Goal: Task Accomplishment & Management: Manage account settings

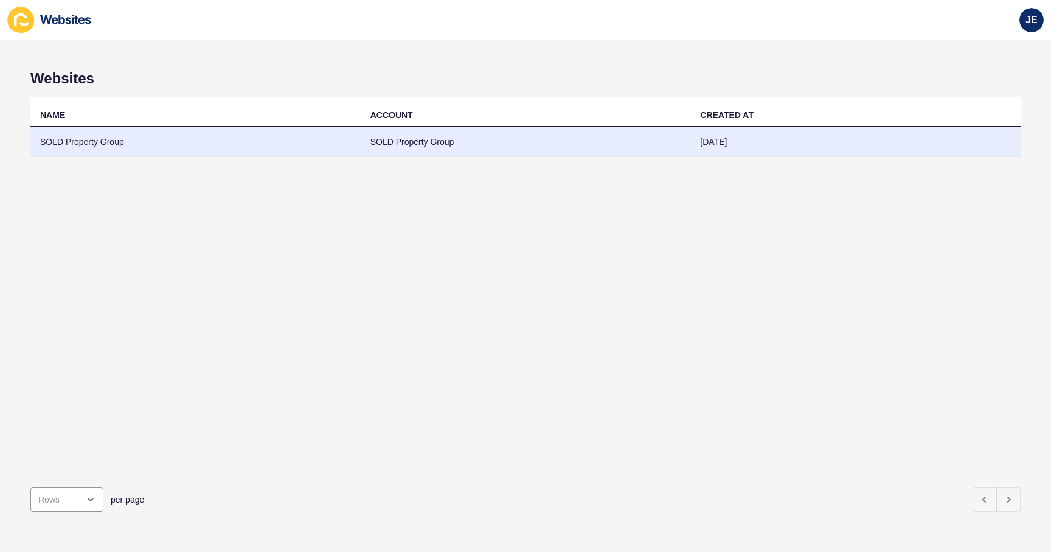
click at [191, 146] on td "SOLD Property Group" at bounding box center [195, 142] width 330 height 30
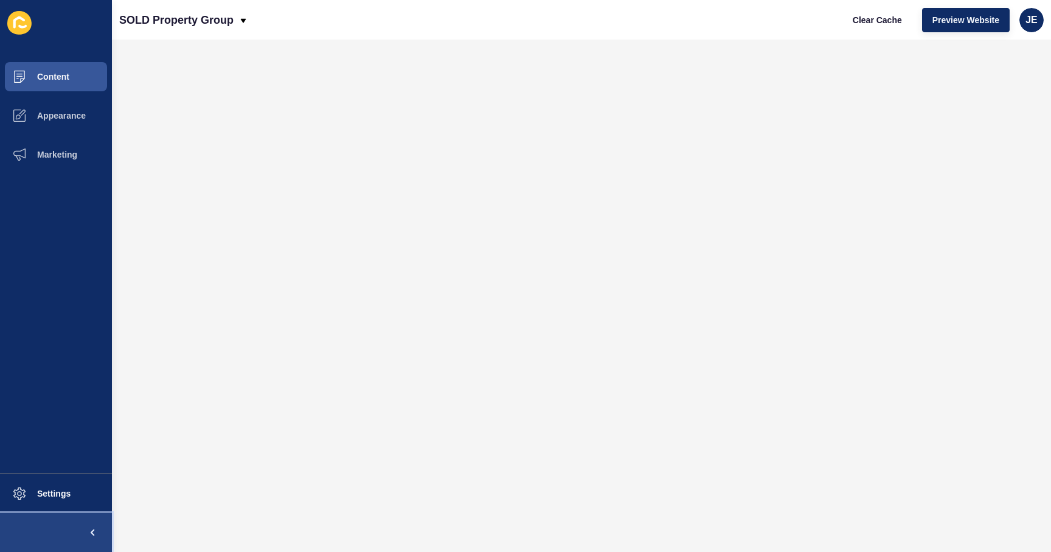
click at [60, 513] on button at bounding box center [56, 532] width 112 height 39
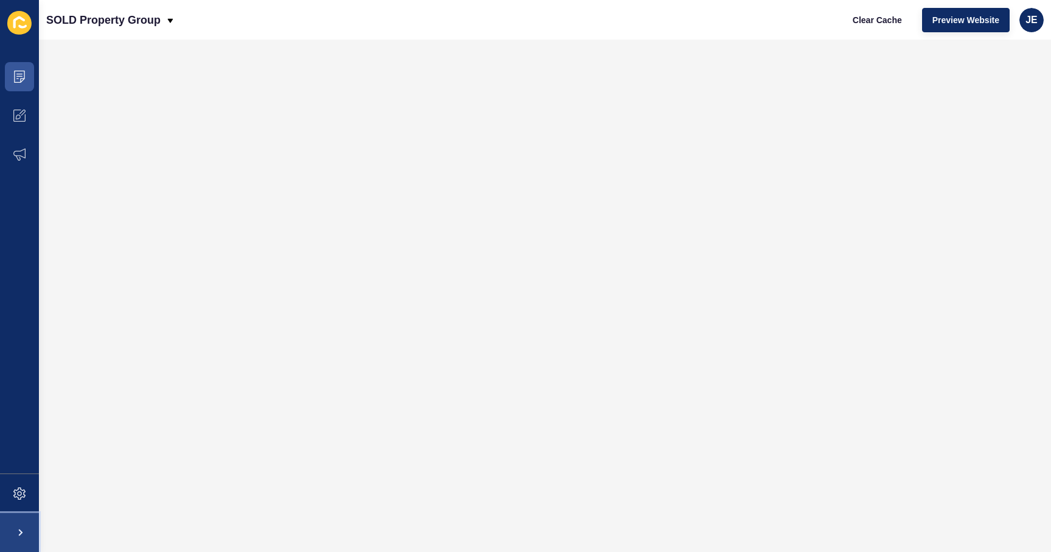
click at [31, 520] on span at bounding box center [19, 532] width 39 height 39
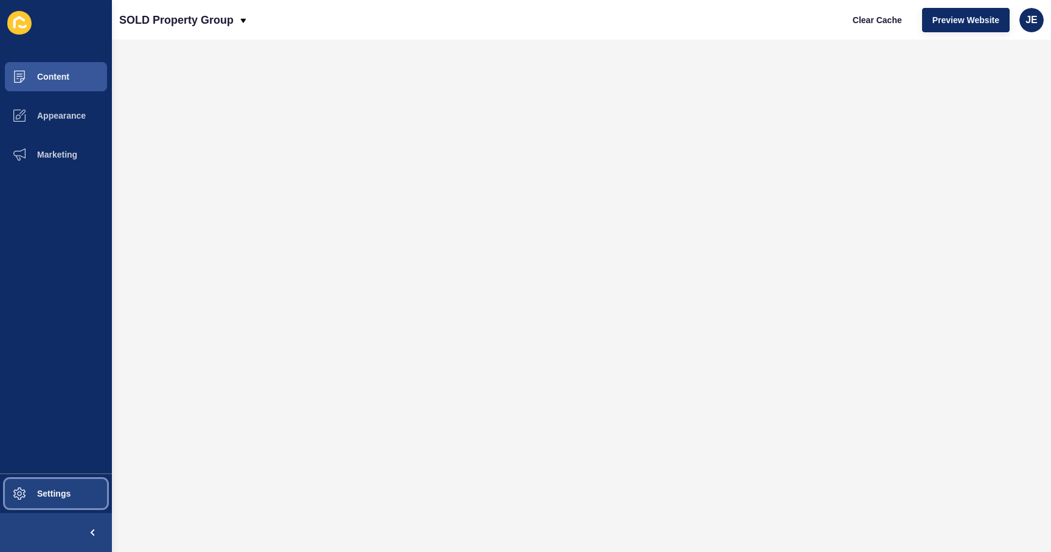
click at [38, 499] on span at bounding box center [19, 493] width 39 height 39
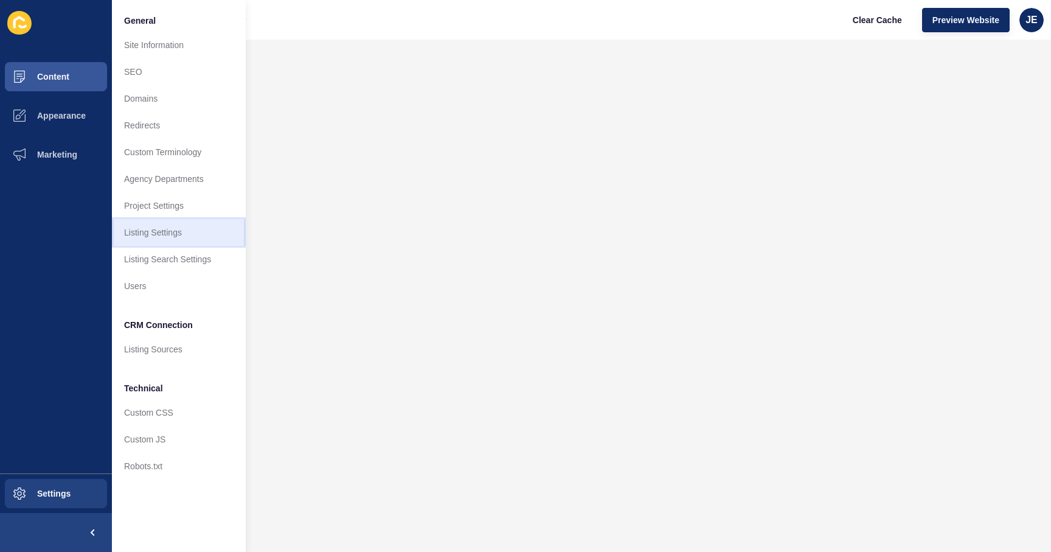
click at [156, 233] on link "Listing Settings" at bounding box center [179, 232] width 134 height 27
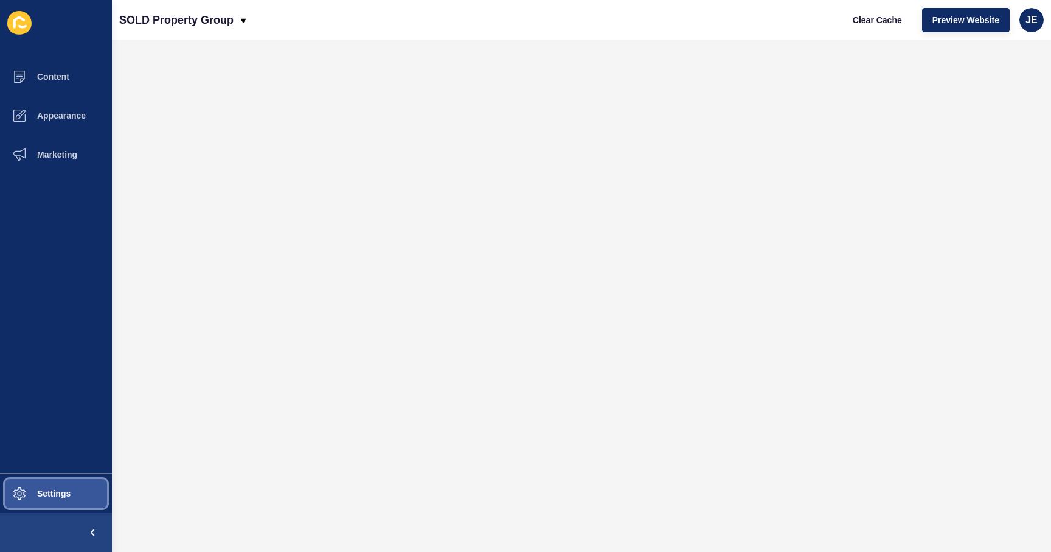
click at [68, 499] on button "Settings" at bounding box center [56, 493] width 112 height 39
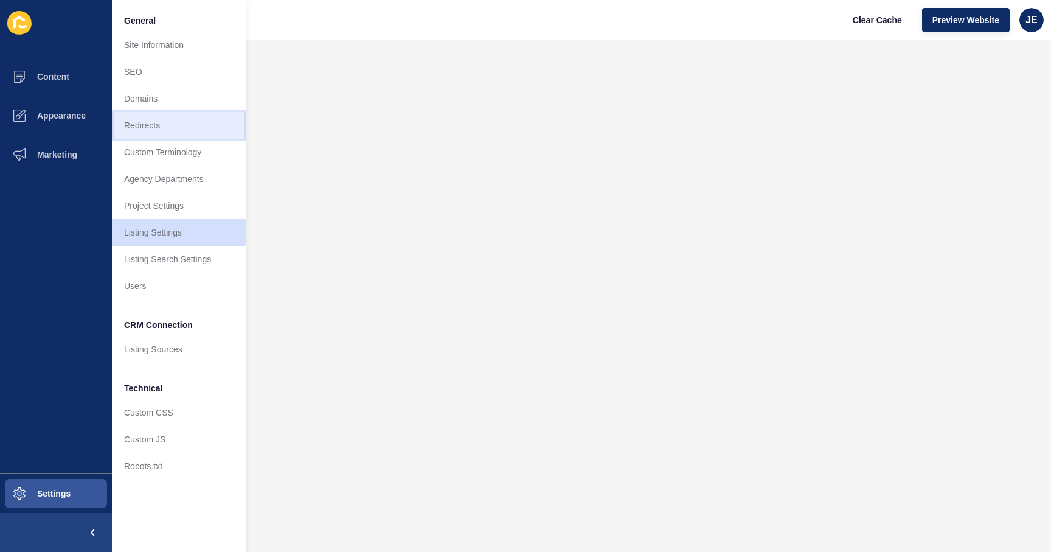
click at [169, 130] on link "Redirects" at bounding box center [179, 125] width 134 height 27
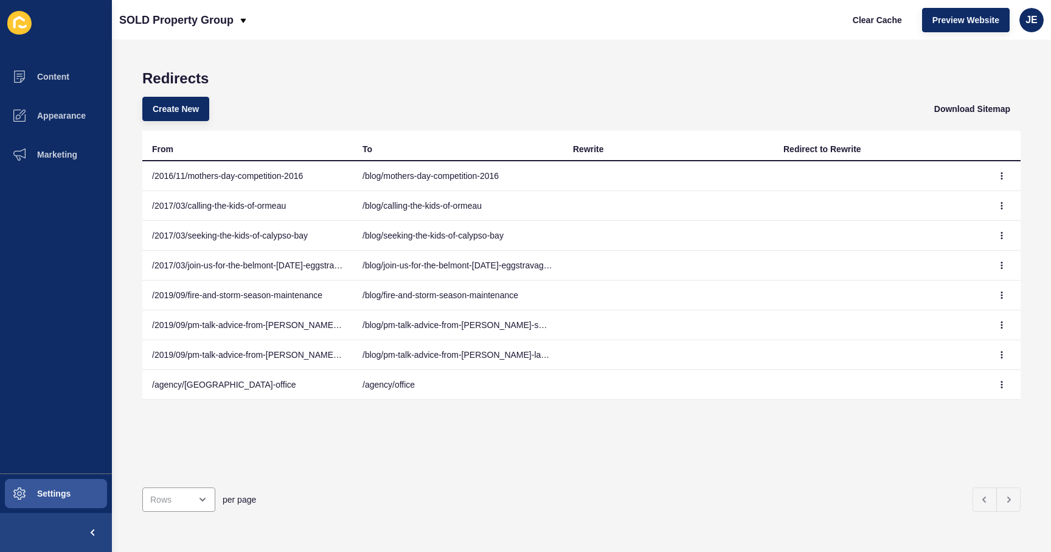
click at [586, 46] on div "Redirects Create New Download Sitemap From To Rewrite Redirect to Rewrite /2016…" at bounding box center [581, 296] width 939 height 512
click at [451, 58] on div "Redirects Create New Download Sitemap From To Rewrite Redirect to Rewrite /2016…" at bounding box center [581, 296] width 939 height 512
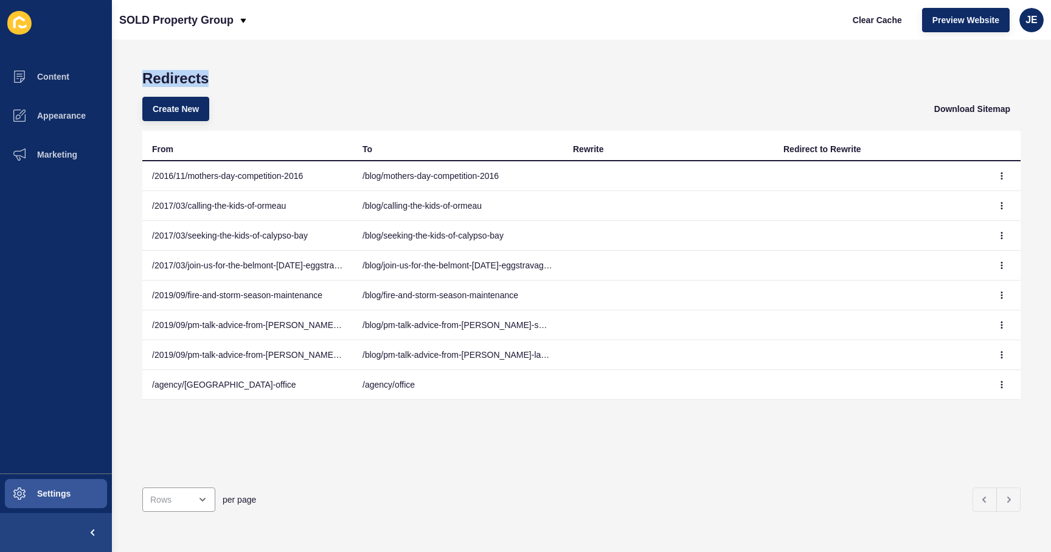
click at [451, 58] on div "Redirects Create New Download Sitemap From To Rewrite Redirect to Rewrite /2016…" at bounding box center [581, 296] width 939 height 512
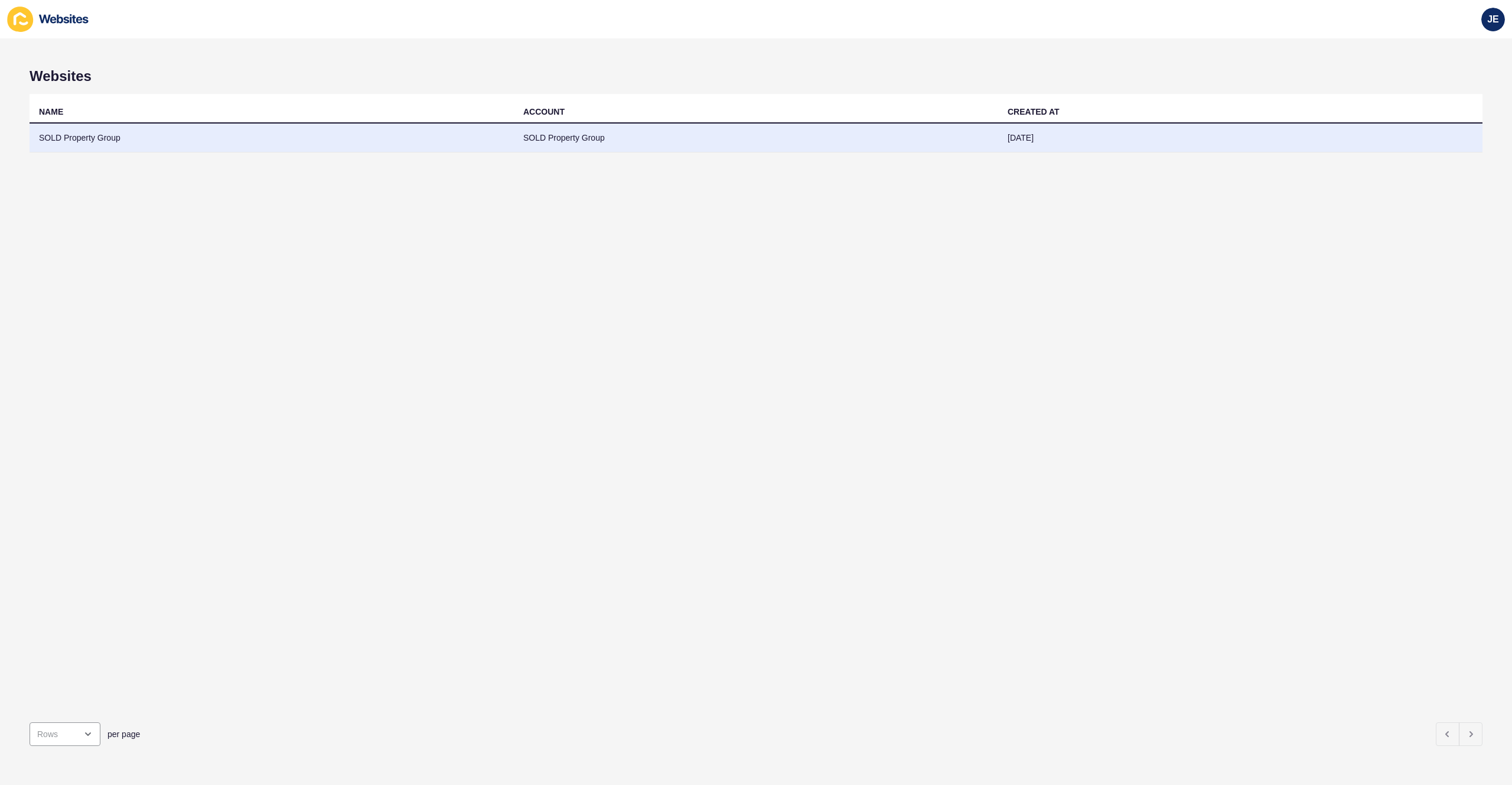
click at [269, 143] on td "SOLD Property Group" at bounding box center [271, 138] width 485 height 29
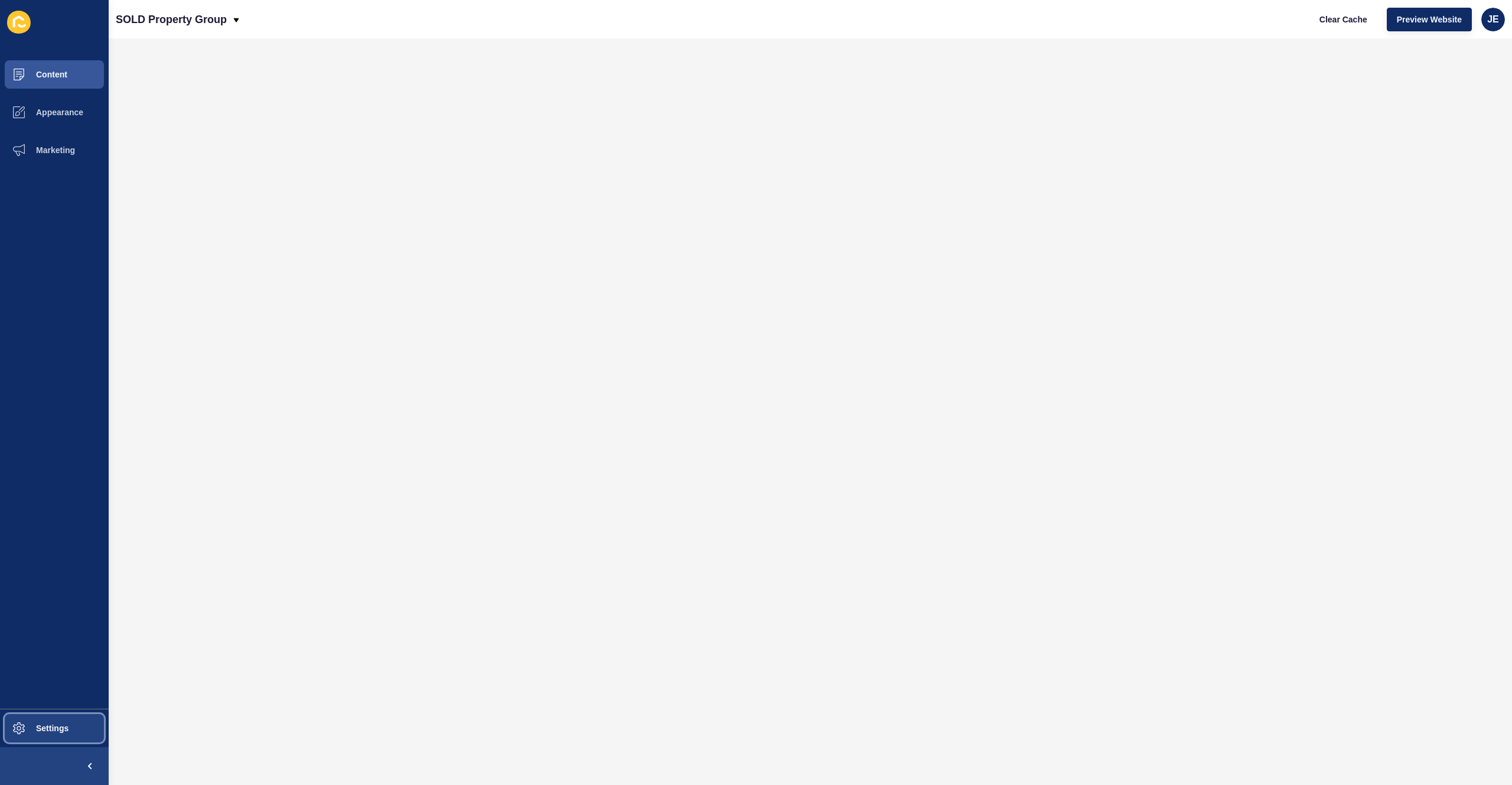
click at [44, 717] on button "Settings" at bounding box center [54, 728] width 109 height 38
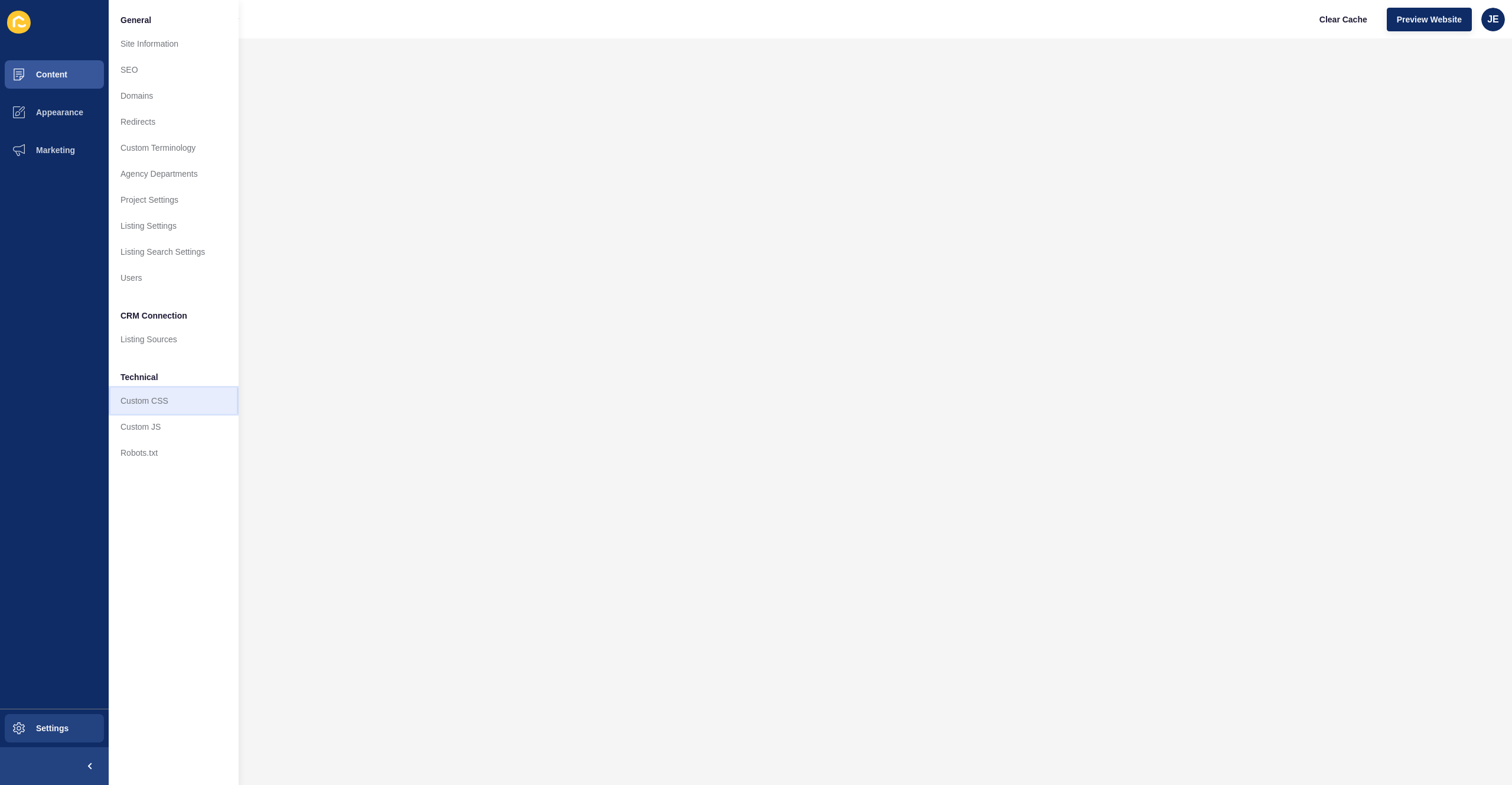
click at [169, 406] on link "Custom CSS" at bounding box center [174, 400] width 130 height 26
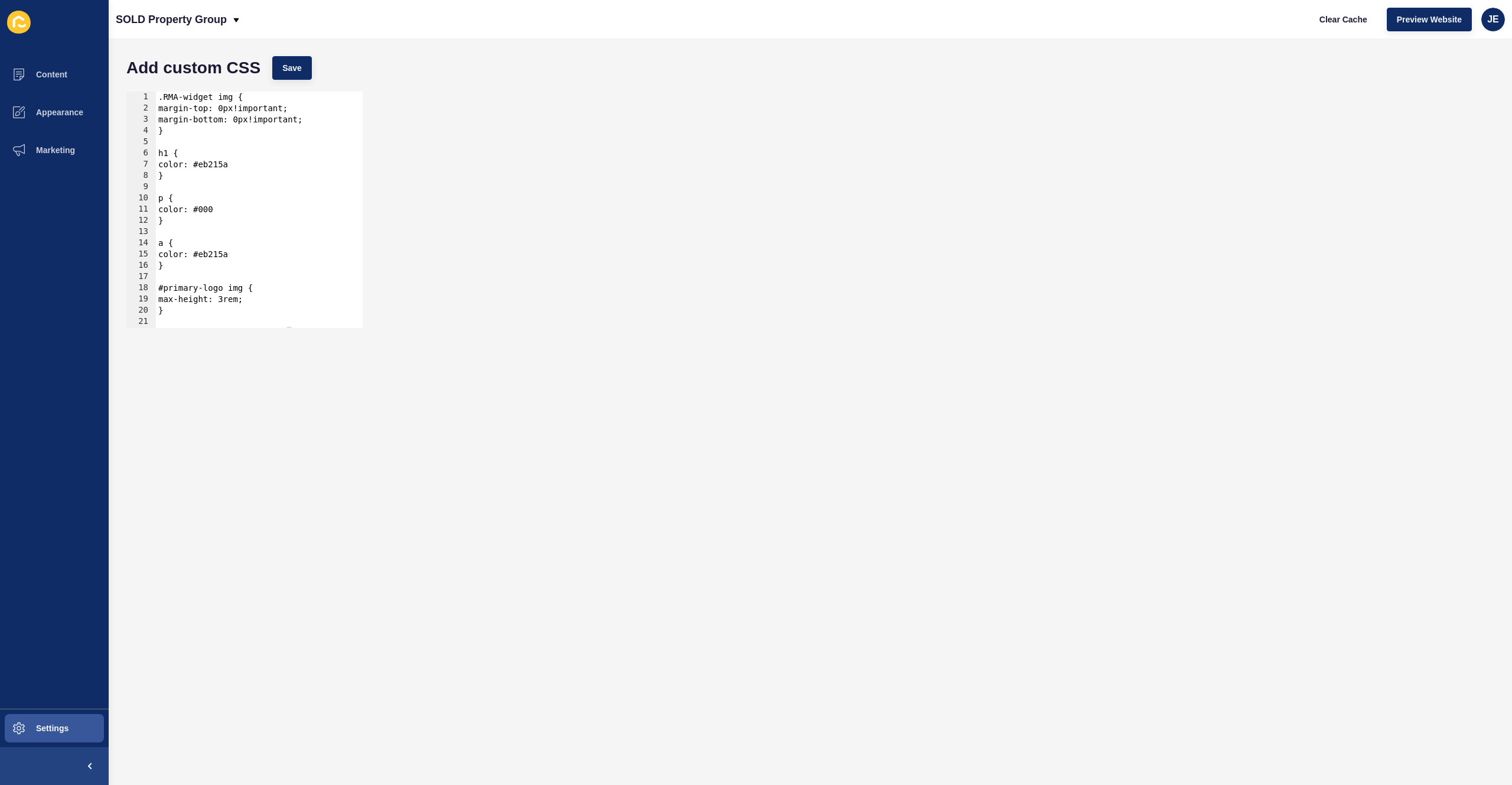
scroll to position [55, 0]
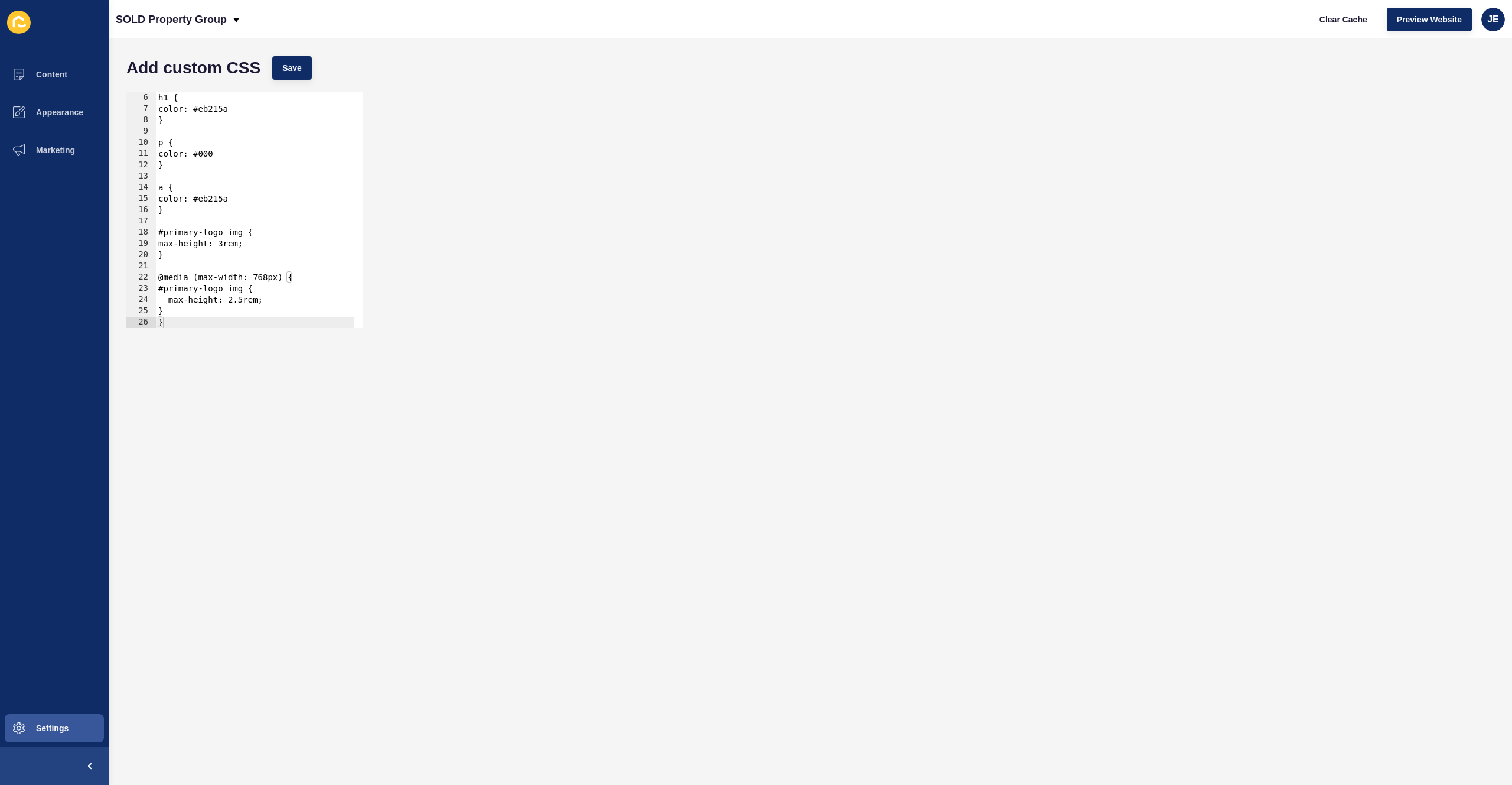
type textarea "}"
click at [207, 259] on div "h1 { color: #eb215a } p { color: #000 } a { color: #eb215a } #primary-logo img …" at bounding box center [255, 210] width 198 height 258
click at [182, 212] on div "h1 { color: #eb215a } p { color: #000 } a { color: #eb215a } #primary-logo img …" at bounding box center [255, 210] width 198 height 258
type textarea "}"
paste textarea "}"
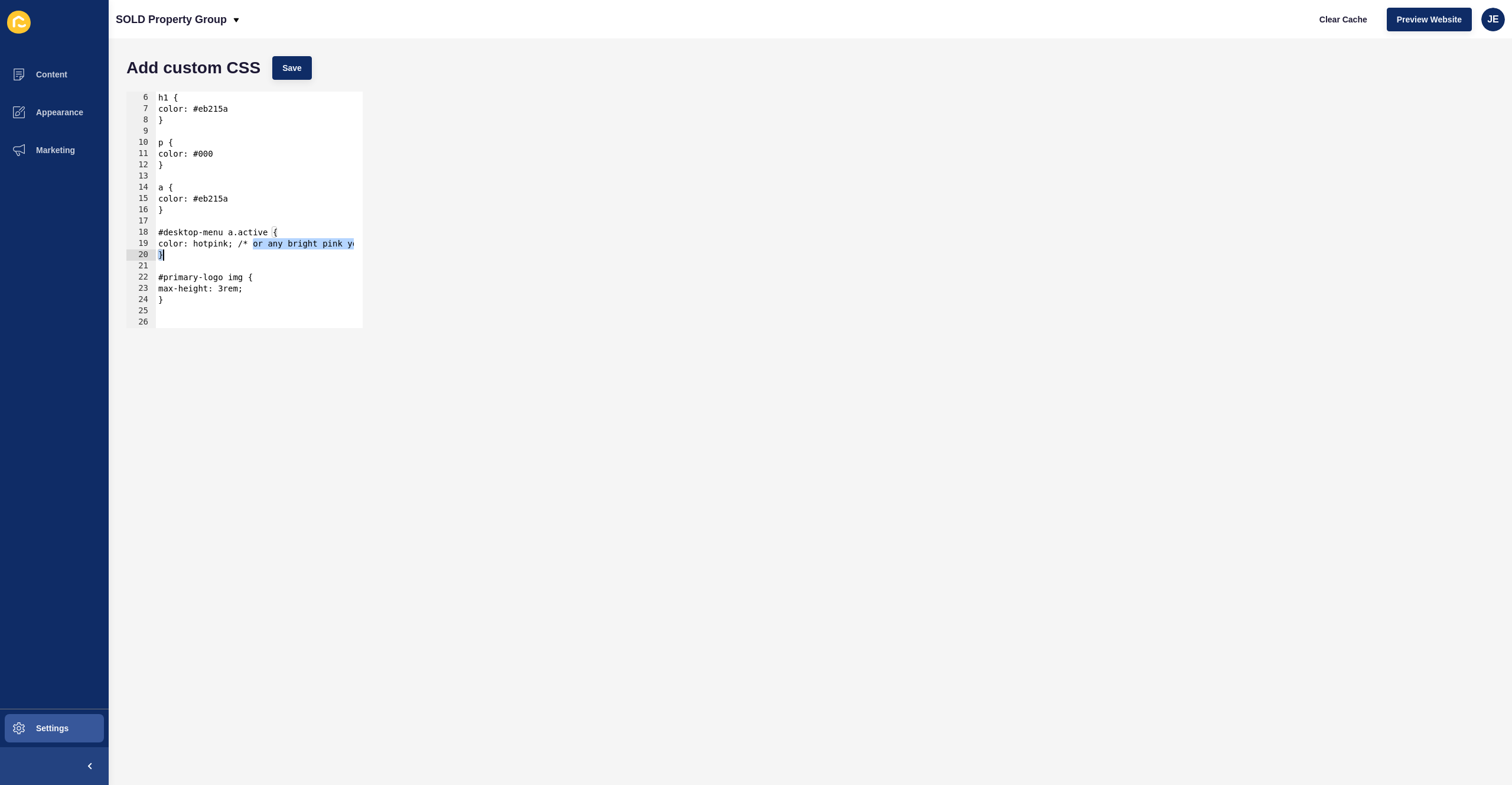
scroll to position [0, 70]
drag, startPoint x: 250, startPoint y: 244, endPoint x: 392, endPoint y: 242, distance: 142.0
click at [392, 242] on div "} 5 6 7 8 9 10 11 12 13 14 15 16 17 18 19 20 21 22 23 24 25 26 27 28 h1 { color…" at bounding box center [810, 210] width 1380 height 249
drag, startPoint x: 258, startPoint y: 244, endPoint x: 250, endPoint y: 248, distance: 8.9
click at [249, 245] on div "h1 { color: #eb215a } p { color: #000 } a { color: #eb215a } #desktop-menu a.ac…" at bounding box center [255, 210] width 198 height 258
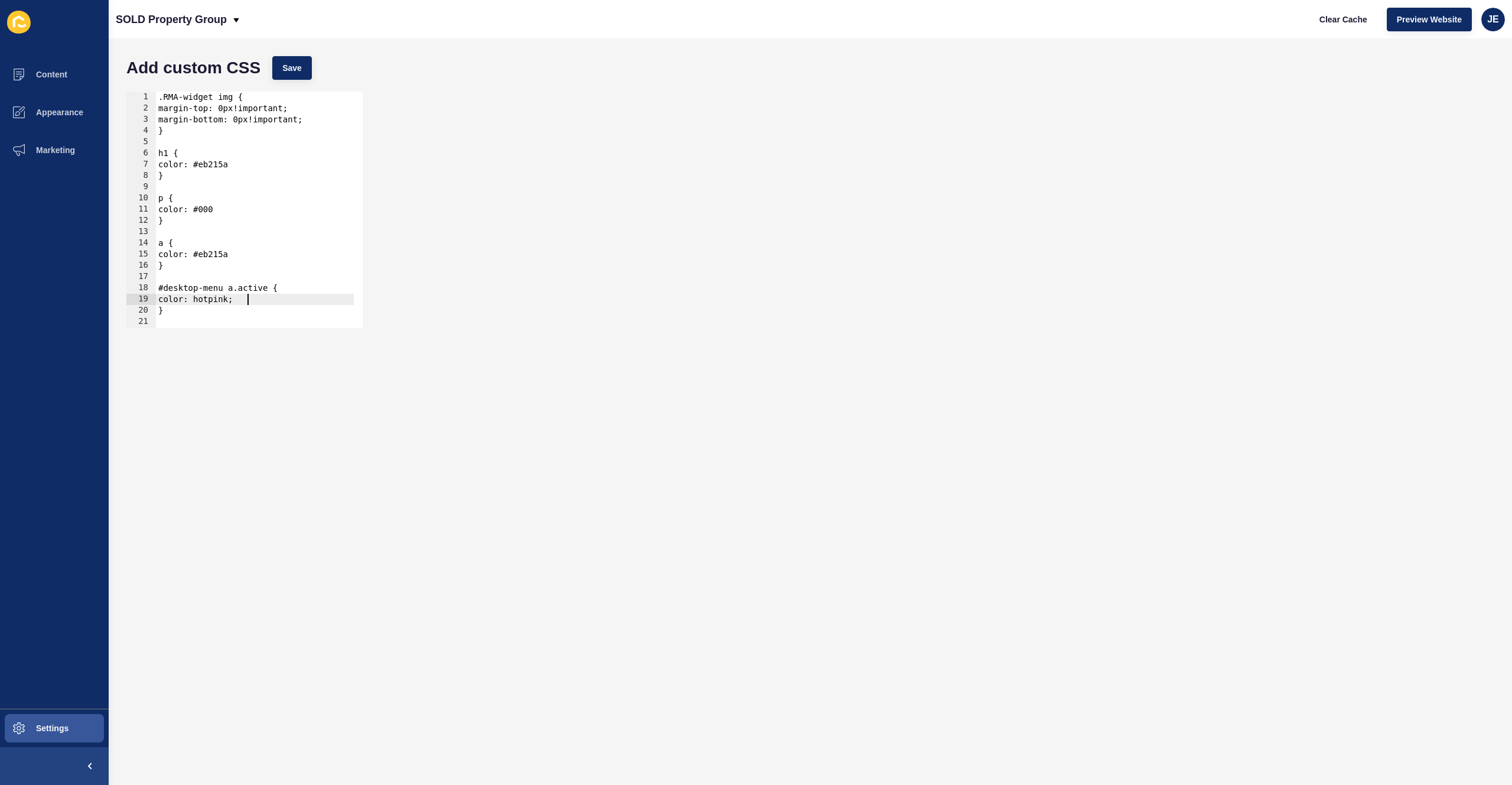
scroll to position [0, 0]
click at [229, 299] on div ".RMA-widget img { margin-top: 0px!important; margin-bottom: 0px!important; } h1…" at bounding box center [255, 221] width 198 height 258
paste textarea "#f5dddb"
click at [295, 76] on button "Save" at bounding box center [291, 68] width 40 height 23
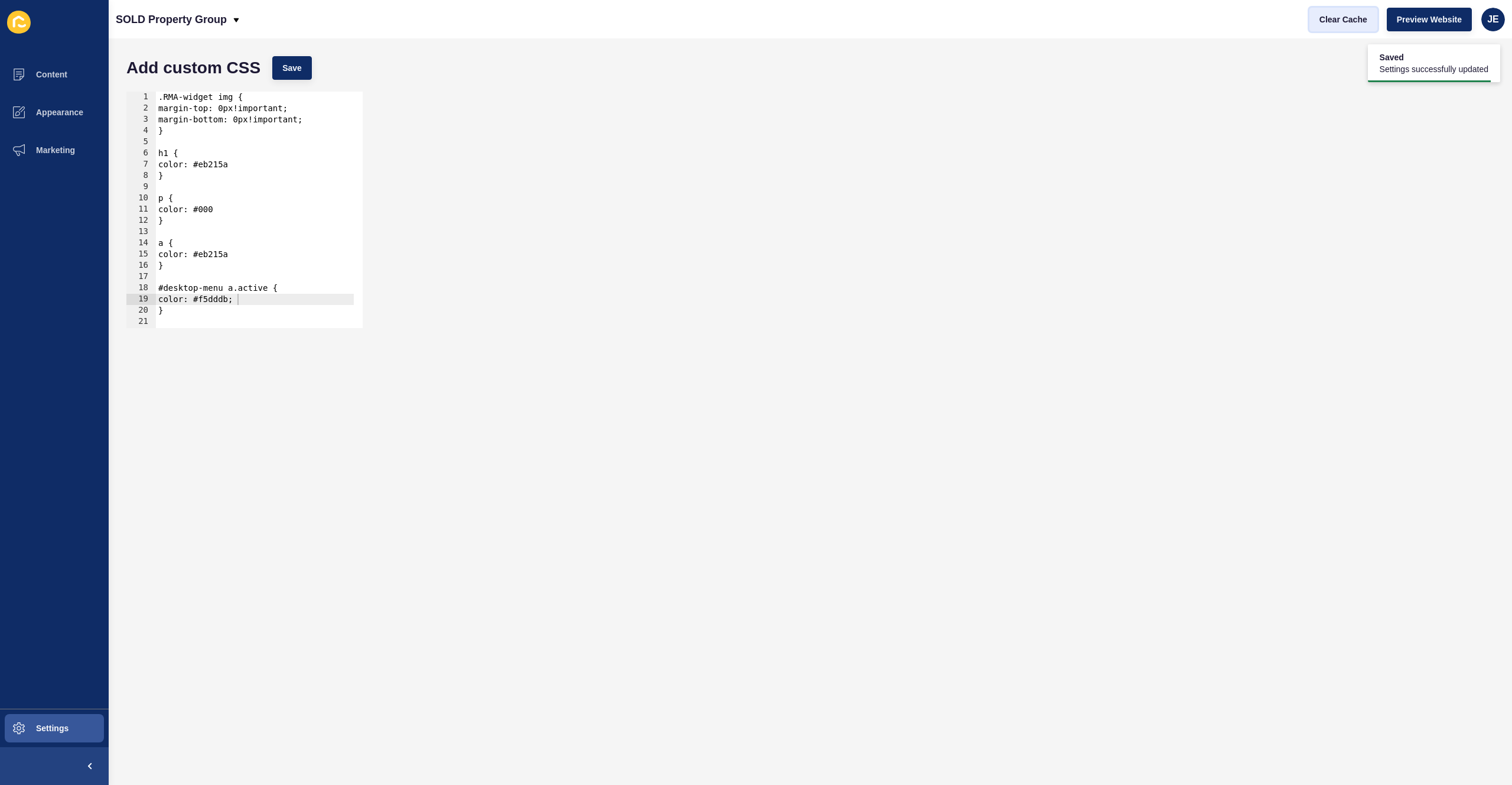
click at [1339, 20] on span "Clear Cache" at bounding box center [1343, 19] width 48 height 12
click at [228, 301] on div ".RMA-widget img { margin-top: 0px!important; margin-bottom: 0px!important; } h1…" at bounding box center [255, 221] width 198 height 258
paste textarea "#eb215a"
click at [212, 301] on div ".RMA-widget img { margin-top: 0px!important; margin-bottom: 0px!important; } h1…" at bounding box center [255, 221] width 198 height 258
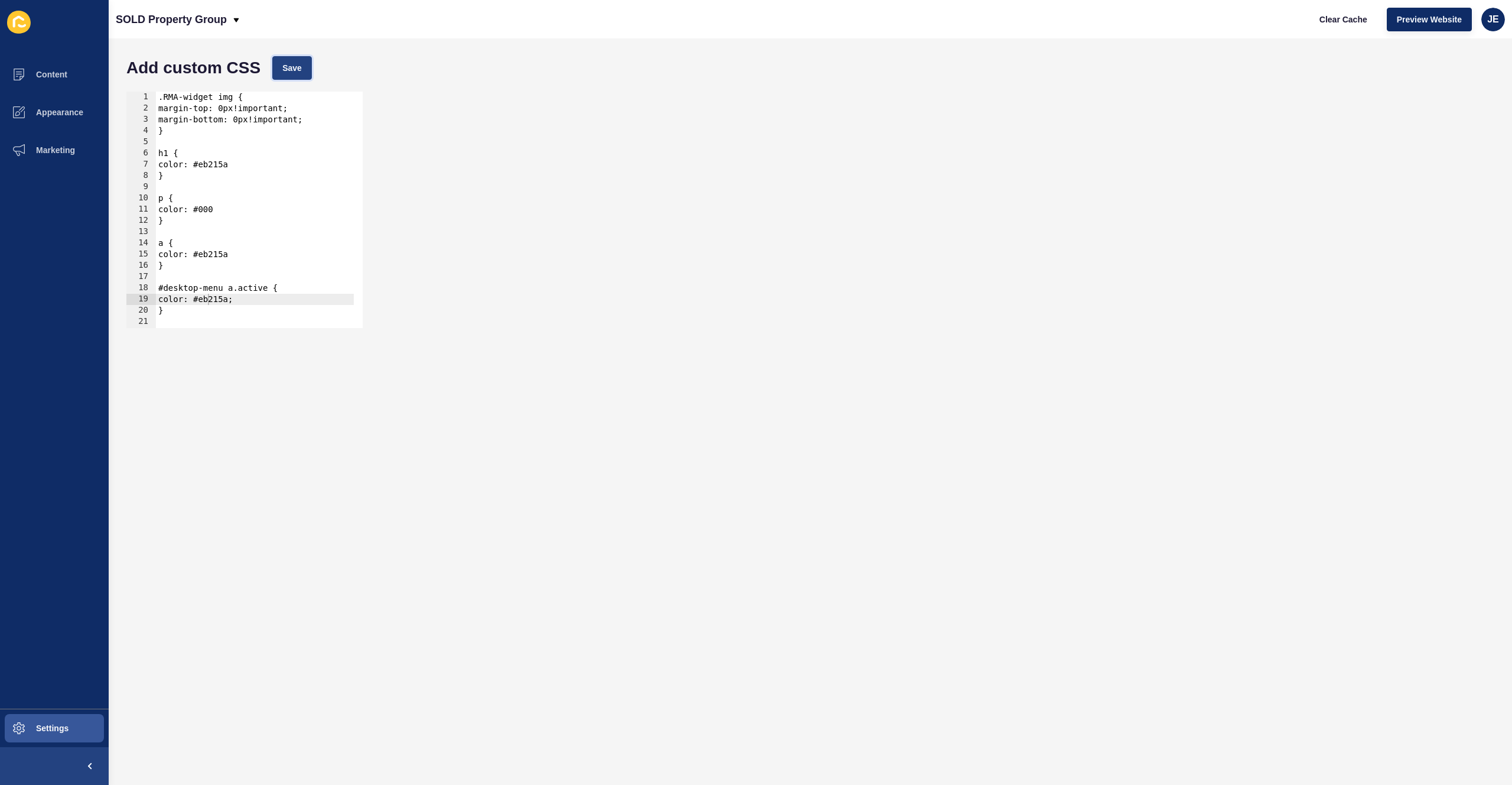
click at [304, 63] on button "Save" at bounding box center [291, 68] width 40 height 23
click at [1351, 14] on span "Clear Cache" at bounding box center [1343, 19] width 48 height 12
click at [225, 292] on div ".RMA-widget img { margin-top: 0px!important; margin-bottom: 0px!important; } h1…" at bounding box center [255, 221] width 198 height 258
type textarea "#desktop-menu li a.active {"
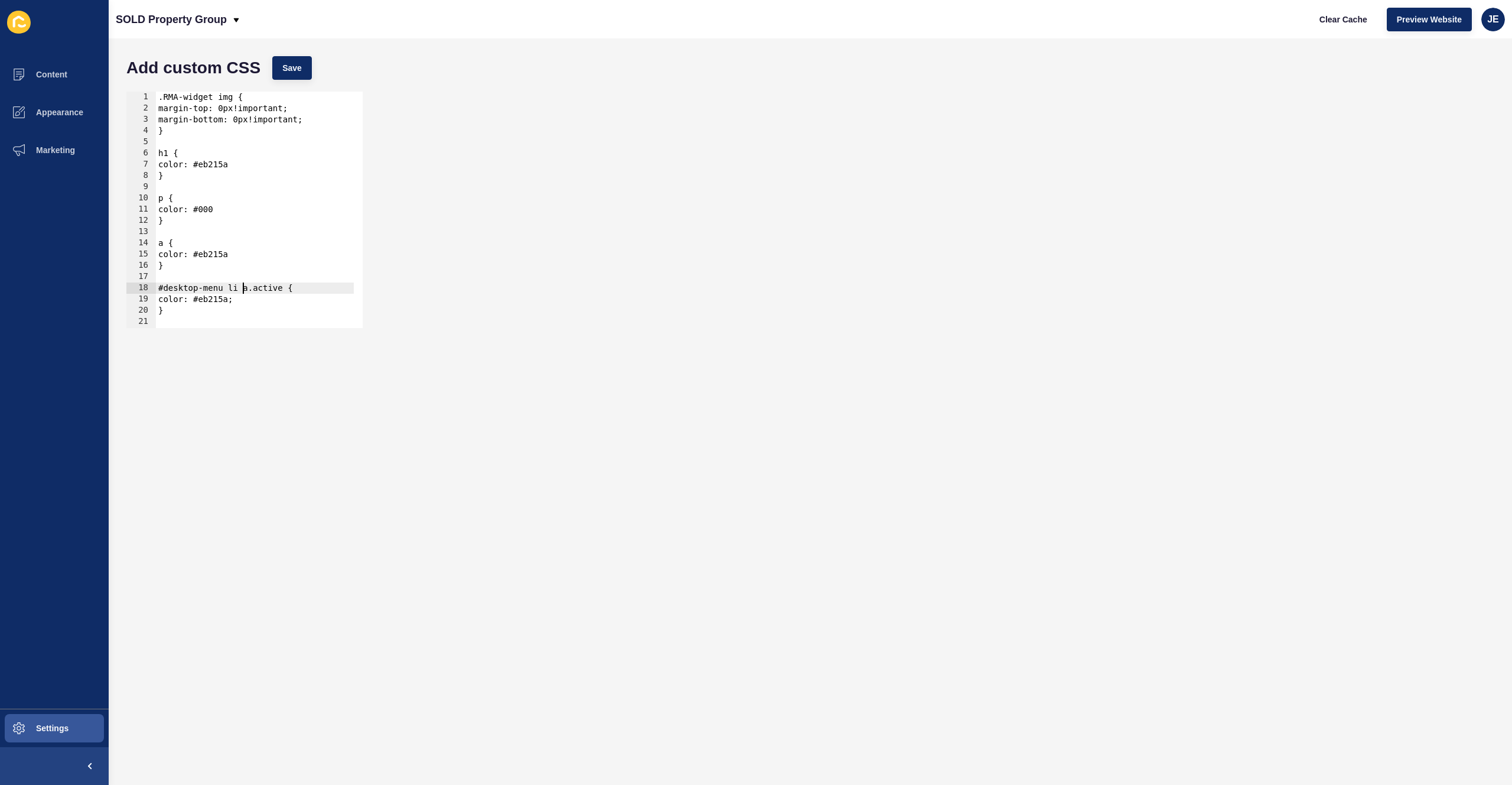
click at [315, 69] on div "Add custom CSS Save" at bounding box center [810, 68] width 1380 height 36
click at [304, 69] on button "Save" at bounding box center [291, 68] width 40 height 23
click at [57, 724] on span "Settings" at bounding box center [33, 729] width 70 height 10
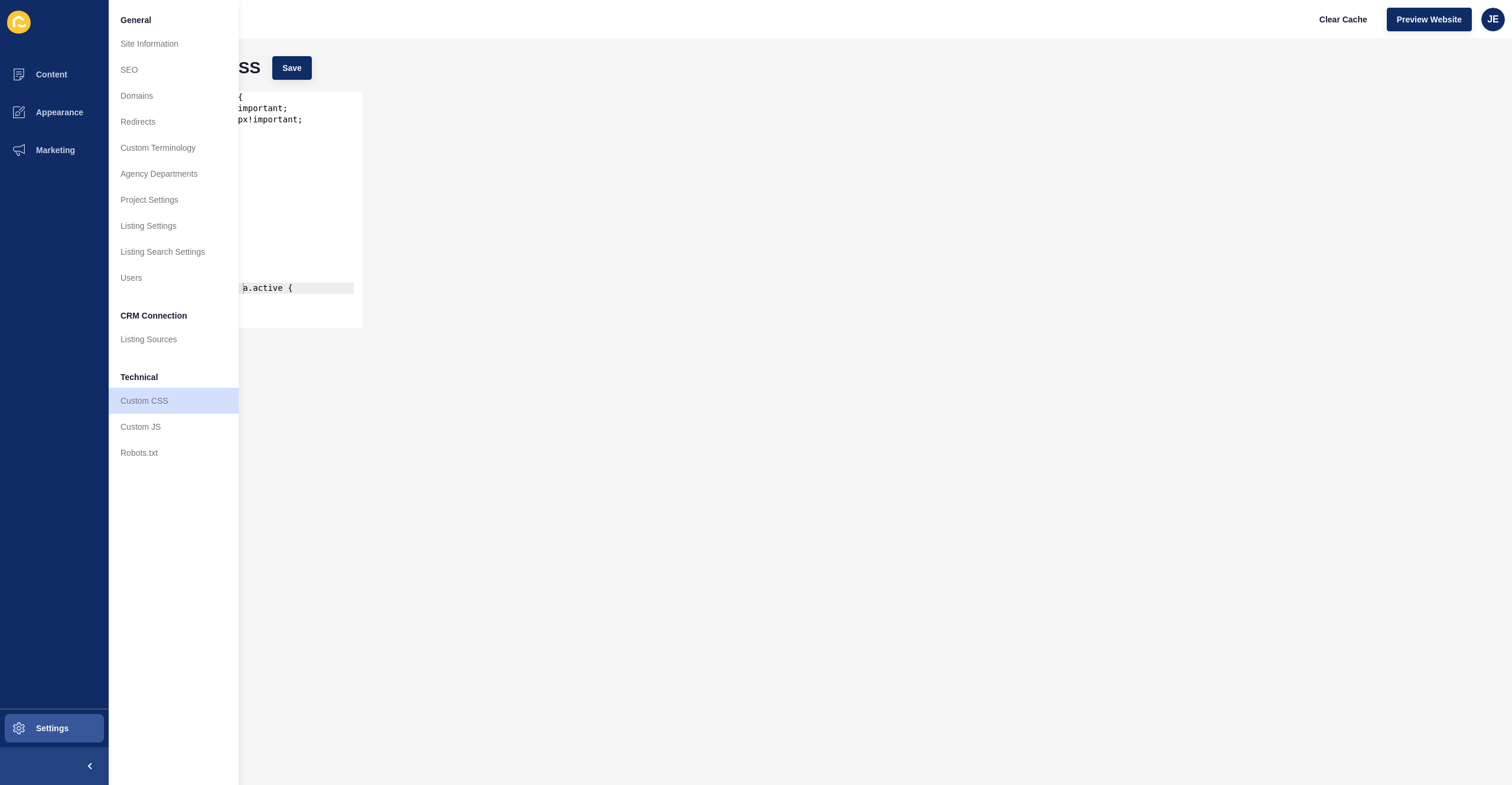
drag, startPoint x: 421, startPoint y: 377, endPoint x: 349, endPoint y: 357, distance: 74.7
click at [421, 377] on form "Add custom CSS Save #desktop-menu li a.active { 1 2 3 4 5 6 7 8 9 10 11 12 13 1…" at bounding box center [810, 412] width 1380 height 723
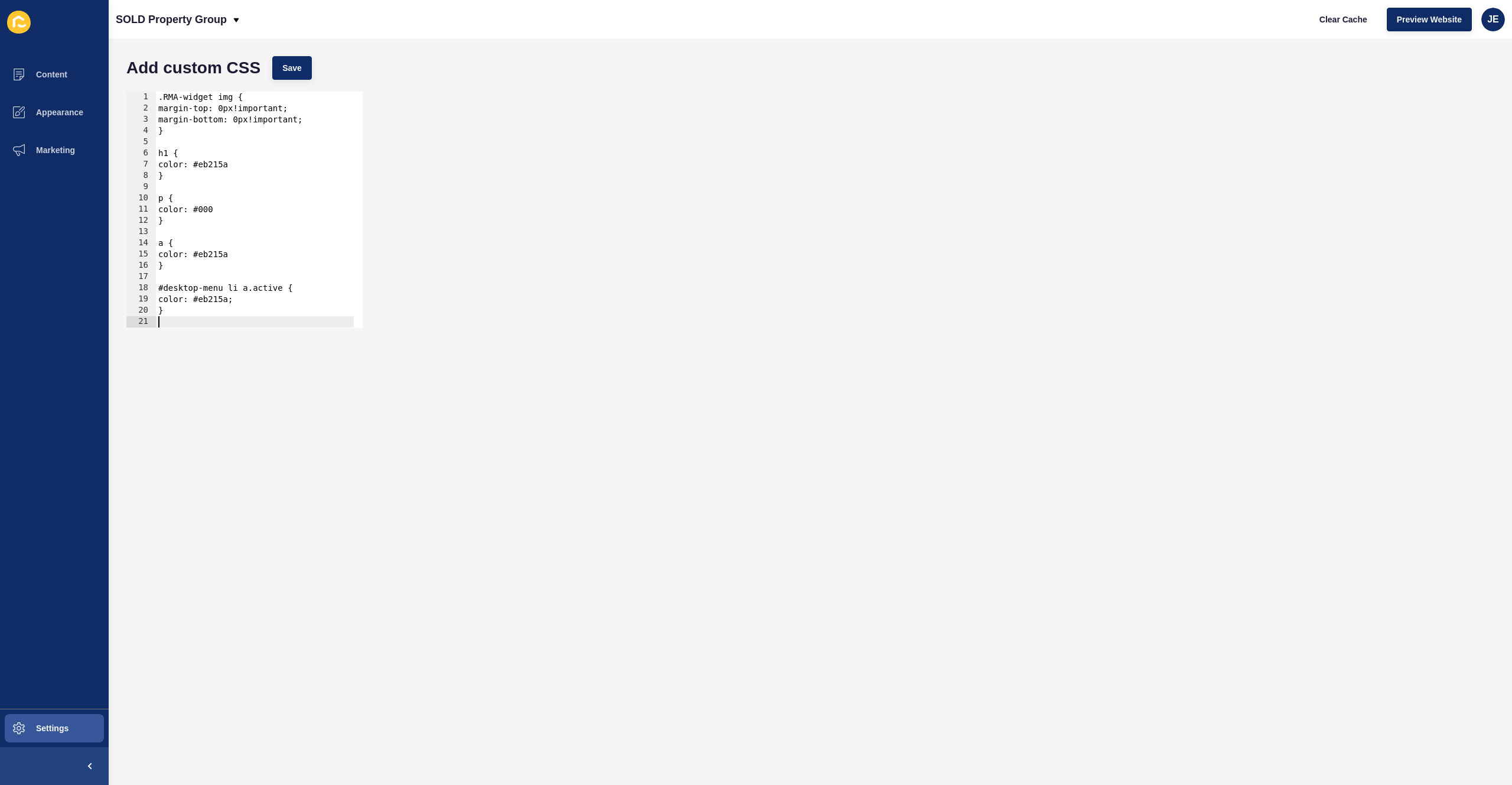
scroll to position [0, 0]
click at [253, 317] on div ".RMA-widget img { margin-top: 0px!important; margin-bottom: 0px!important; } h1…" at bounding box center [255, 221] width 198 height 258
paste textarea "}"
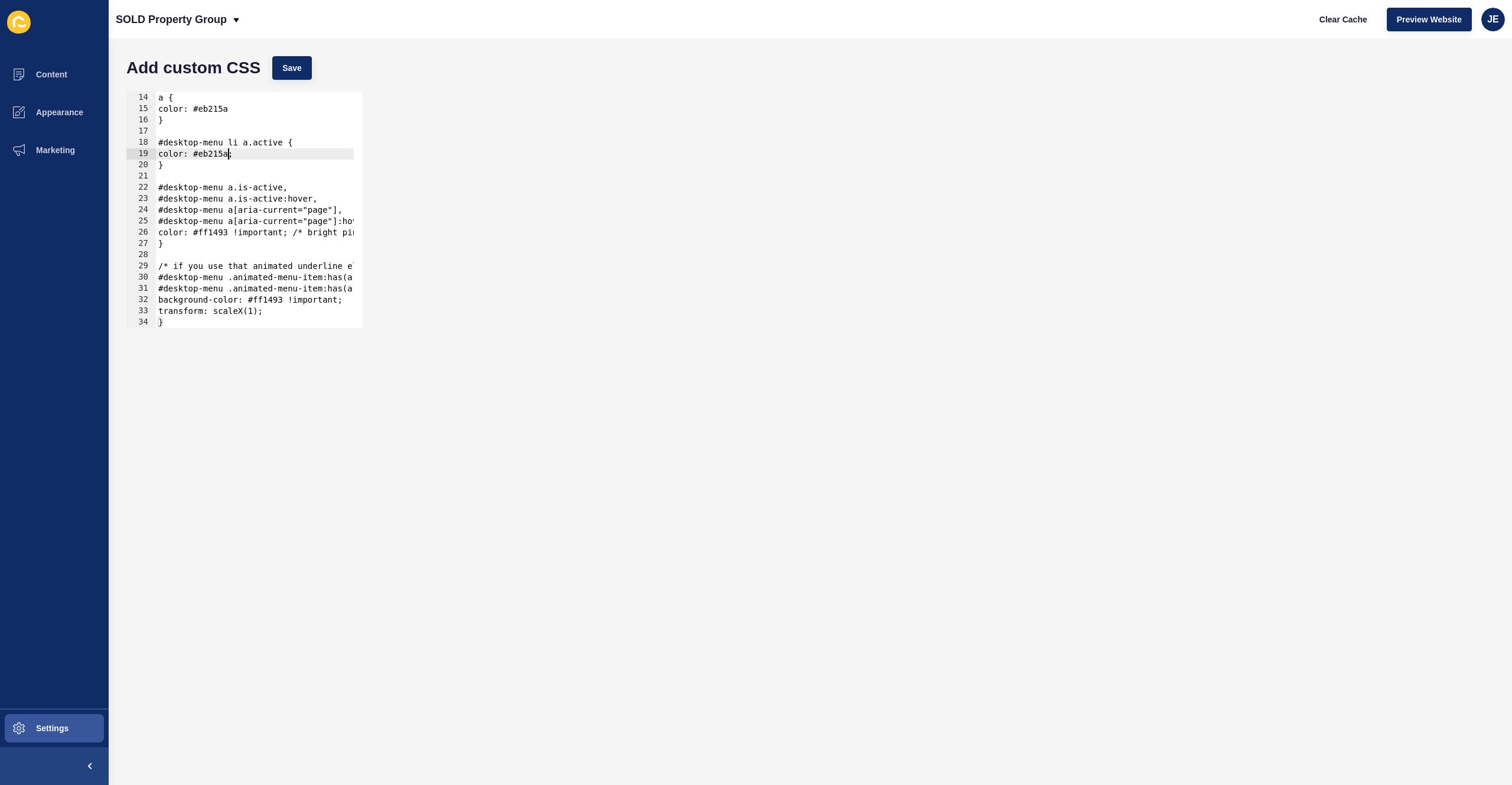
click at [228, 157] on div "a { color: #eb215a } #desktop-menu li a.active { color: #eb215a; } #desktop-men…" at bounding box center [377, 205] width 441 height 250
click at [222, 231] on div "a { color: #eb215a } #desktop-menu li a.active { color: #eb215a; } #desktop-men…" at bounding box center [377, 205] width 441 height 250
paste textarea "eb215a"
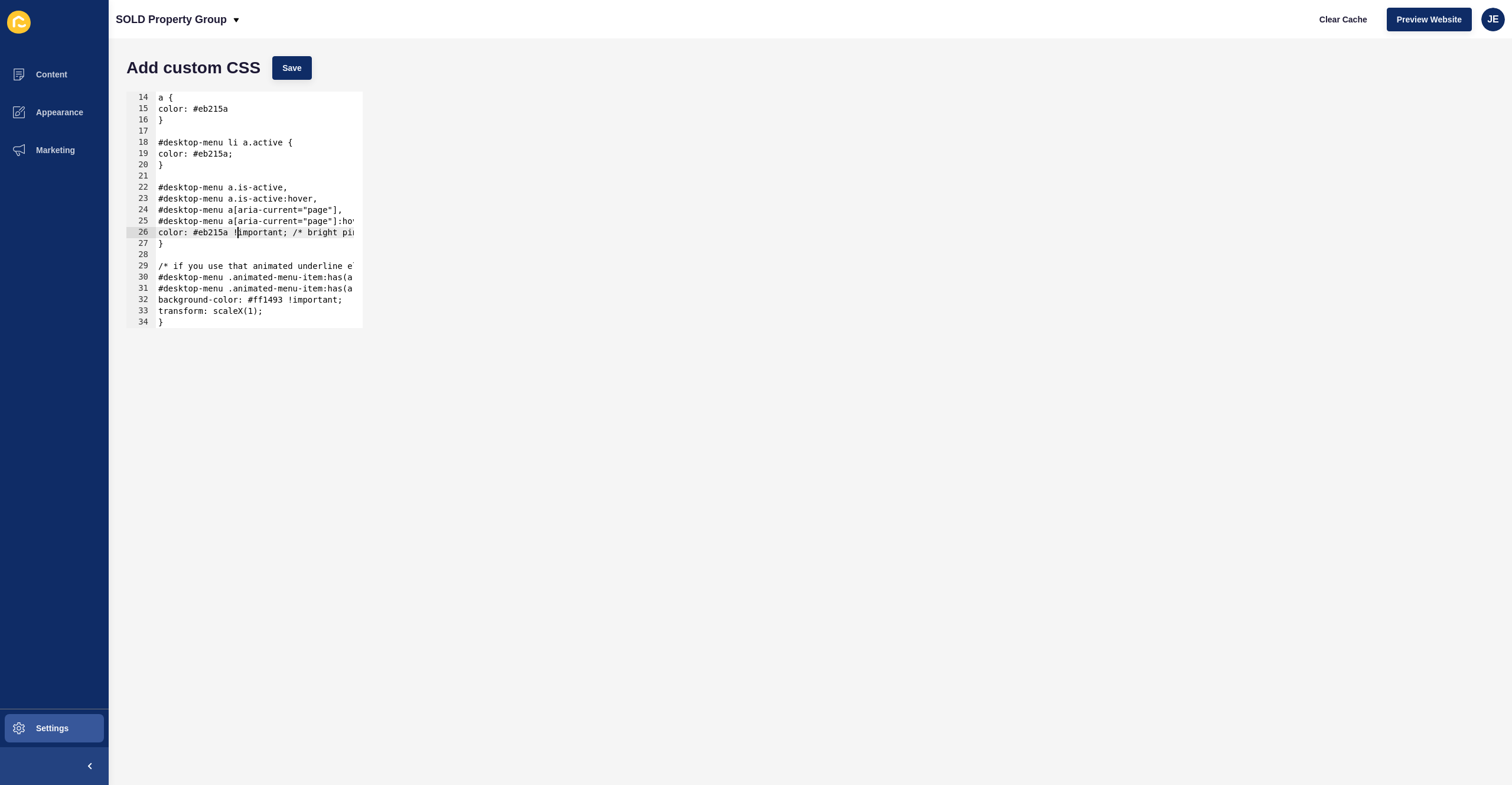
click at [285, 302] on div "a { color: #eb215a } #desktop-menu li a.active { color: #eb215a; } #desktop-men…" at bounding box center [377, 205] width 441 height 250
paste textarea "eb215a"
click at [284, 73] on span "Save" at bounding box center [292, 68] width 19 height 12
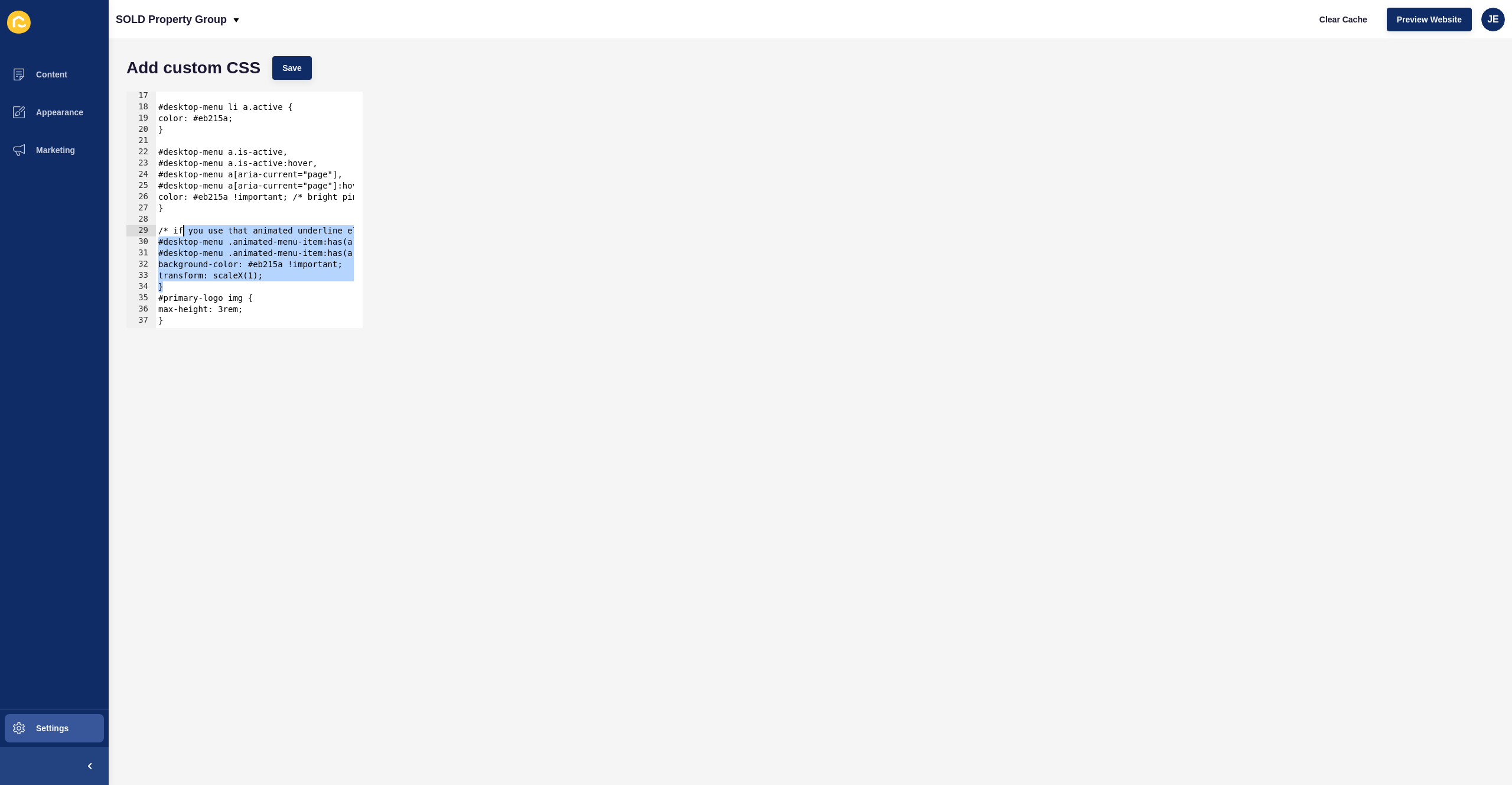
scroll to position [146, 0]
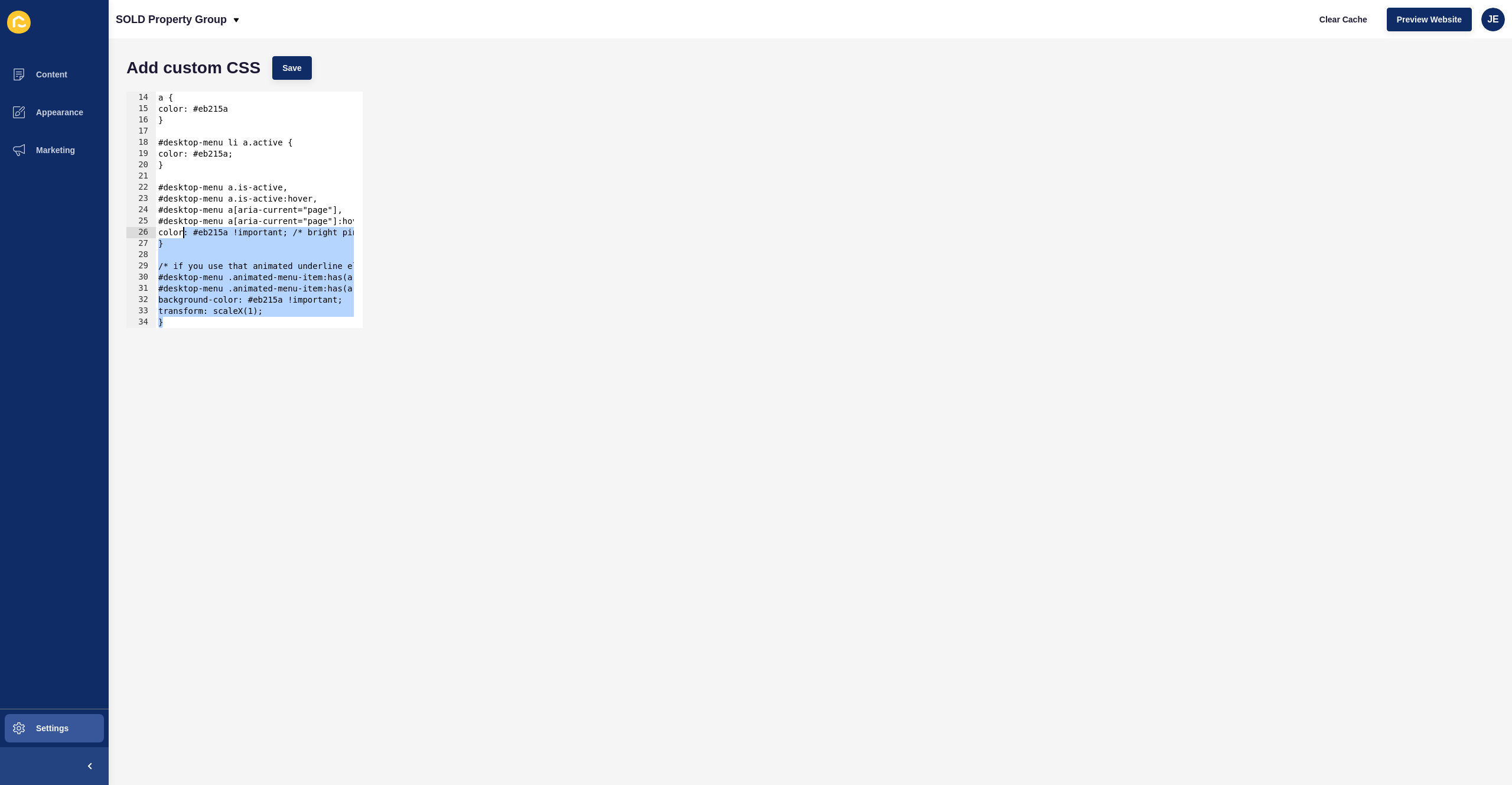
drag, startPoint x: 189, startPoint y: 252, endPoint x: 181, endPoint y: 234, distance: 19.7
click at [181, 234] on div "a { color: #eb215a } #desktop-menu li a.active { color: #eb215a; } #desktop-men…" at bounding box center [377, 205] width 441 height 250
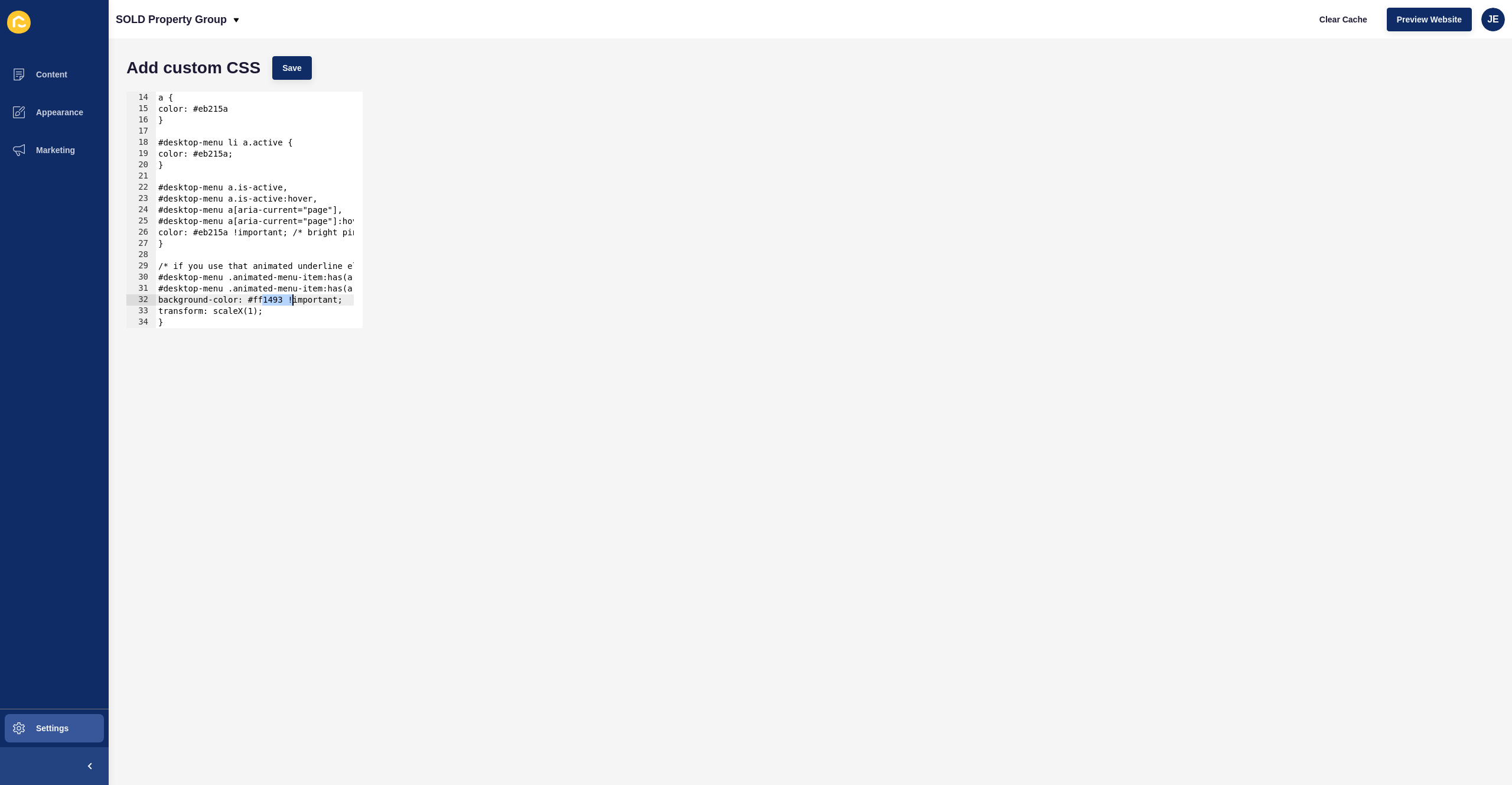
type textarea "color: #ff1493 !important; /* bright pink */"
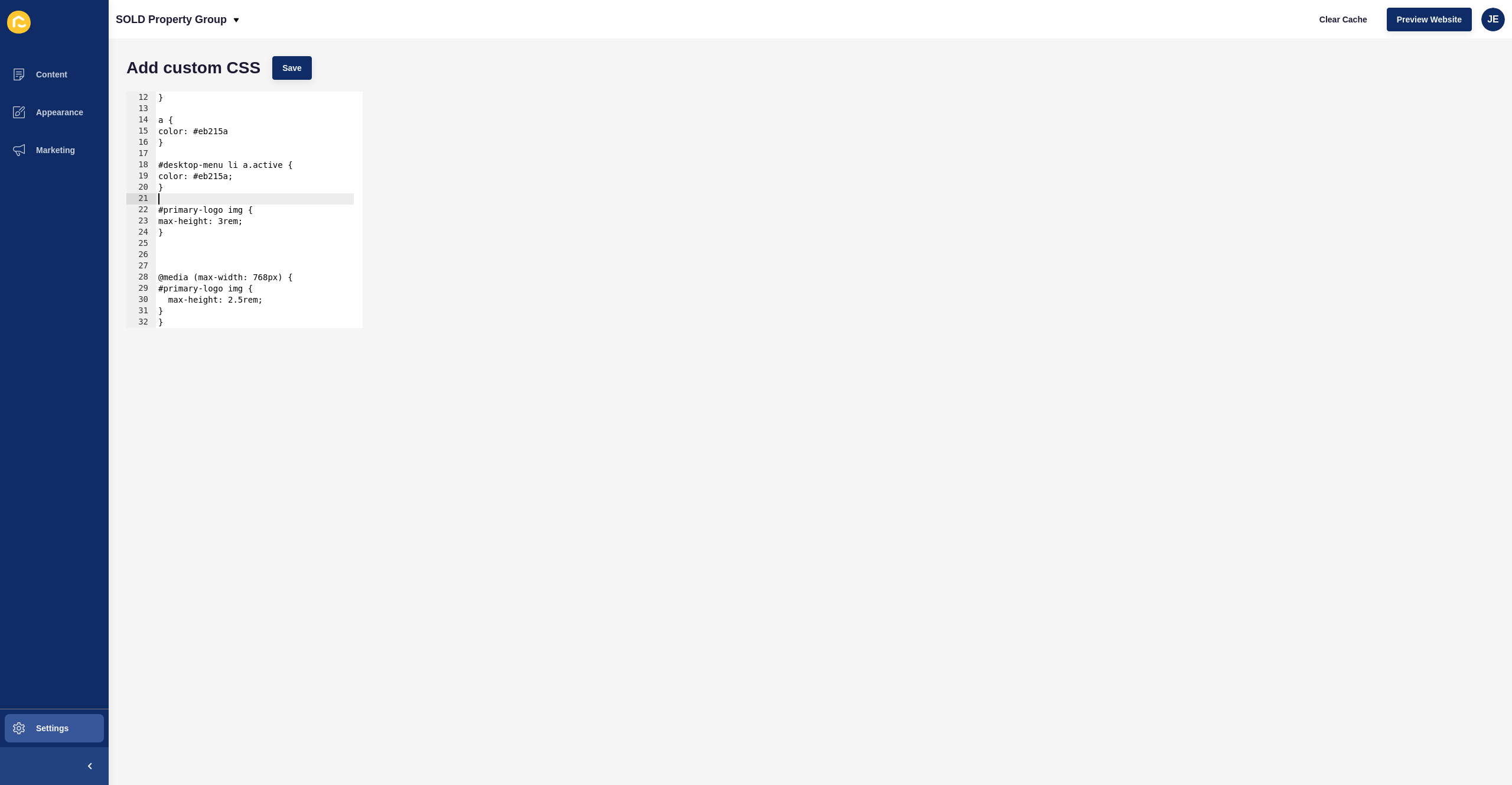
scroll to position [123, 0]
click at [178, 269] on div "color: #000 } a { color: #eb215a } #desktop-menu li a.active { color: #eb215a; …" at bounding box center [255, 210] width 198 height 258
click at [239, 199] on div "p { color: #000 } a { color: #eb215a } #desktop-menu li a.active { color: #eb21…" at bounding box center [255, 210] width 198 height 258
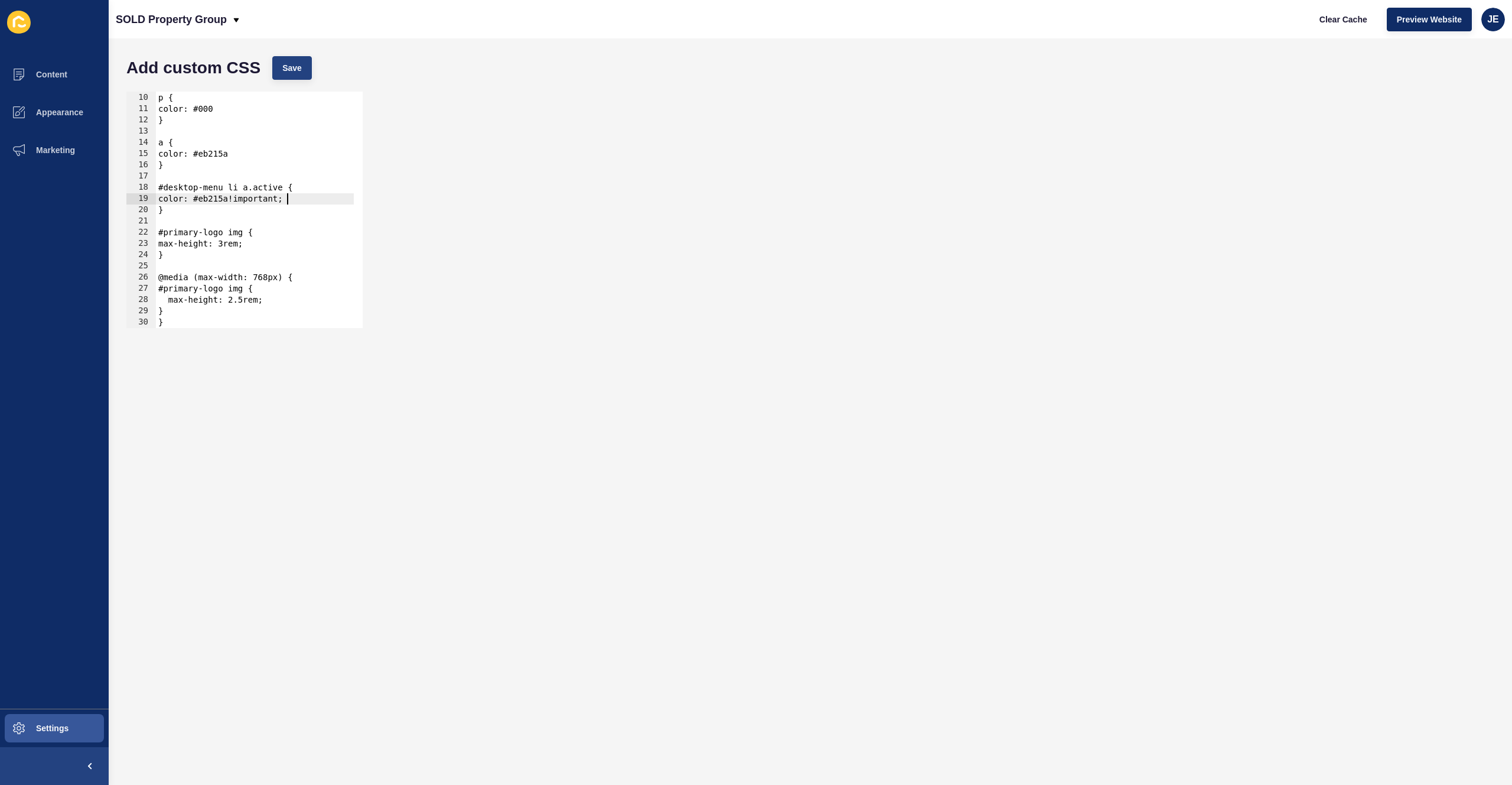
type textarea "color: #eb215a!important;"
click at [295, 67] on span "Save" at bounding box center [292, 68] width 19 height 12
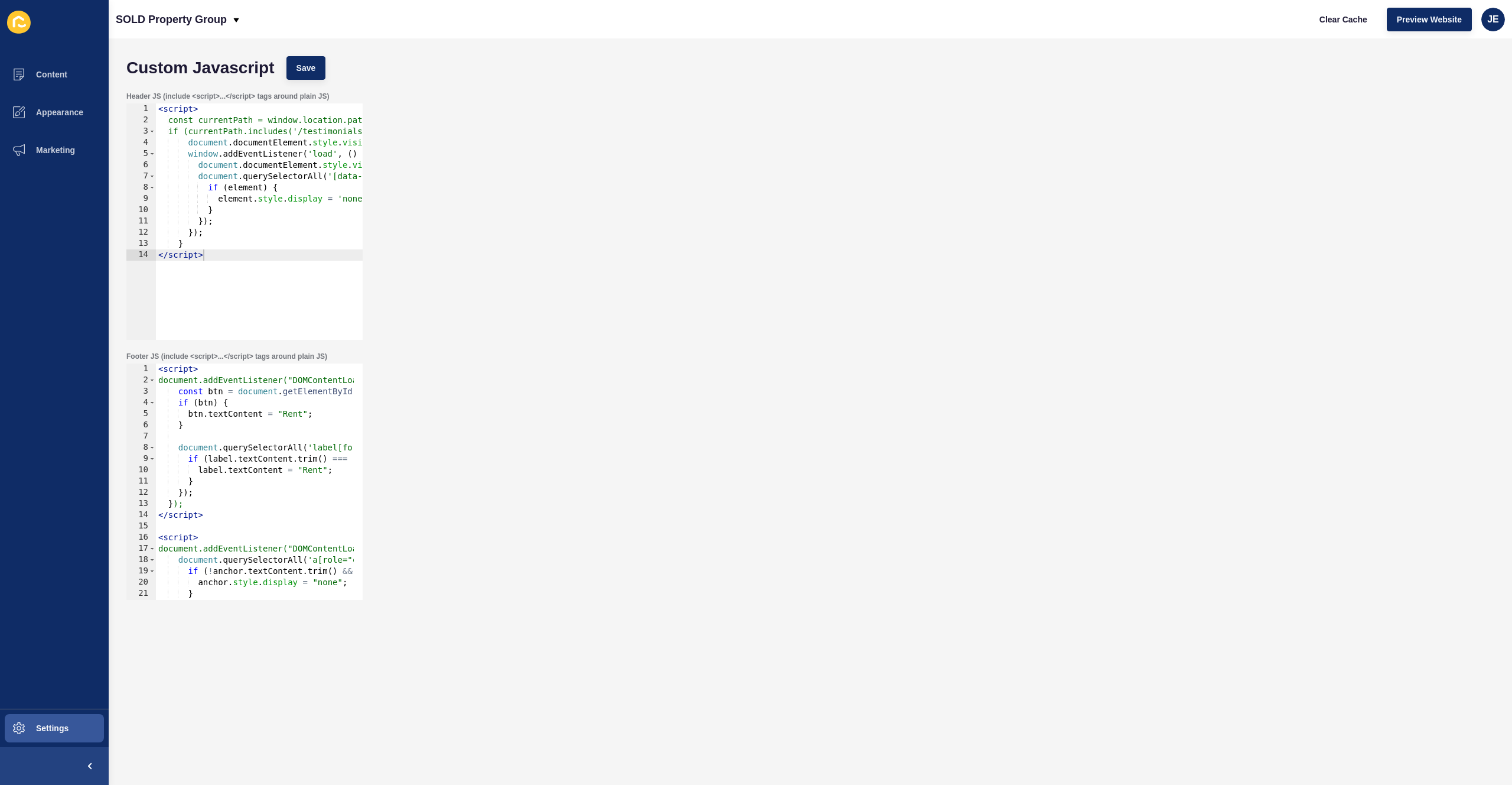
scroll to position [480, 0]
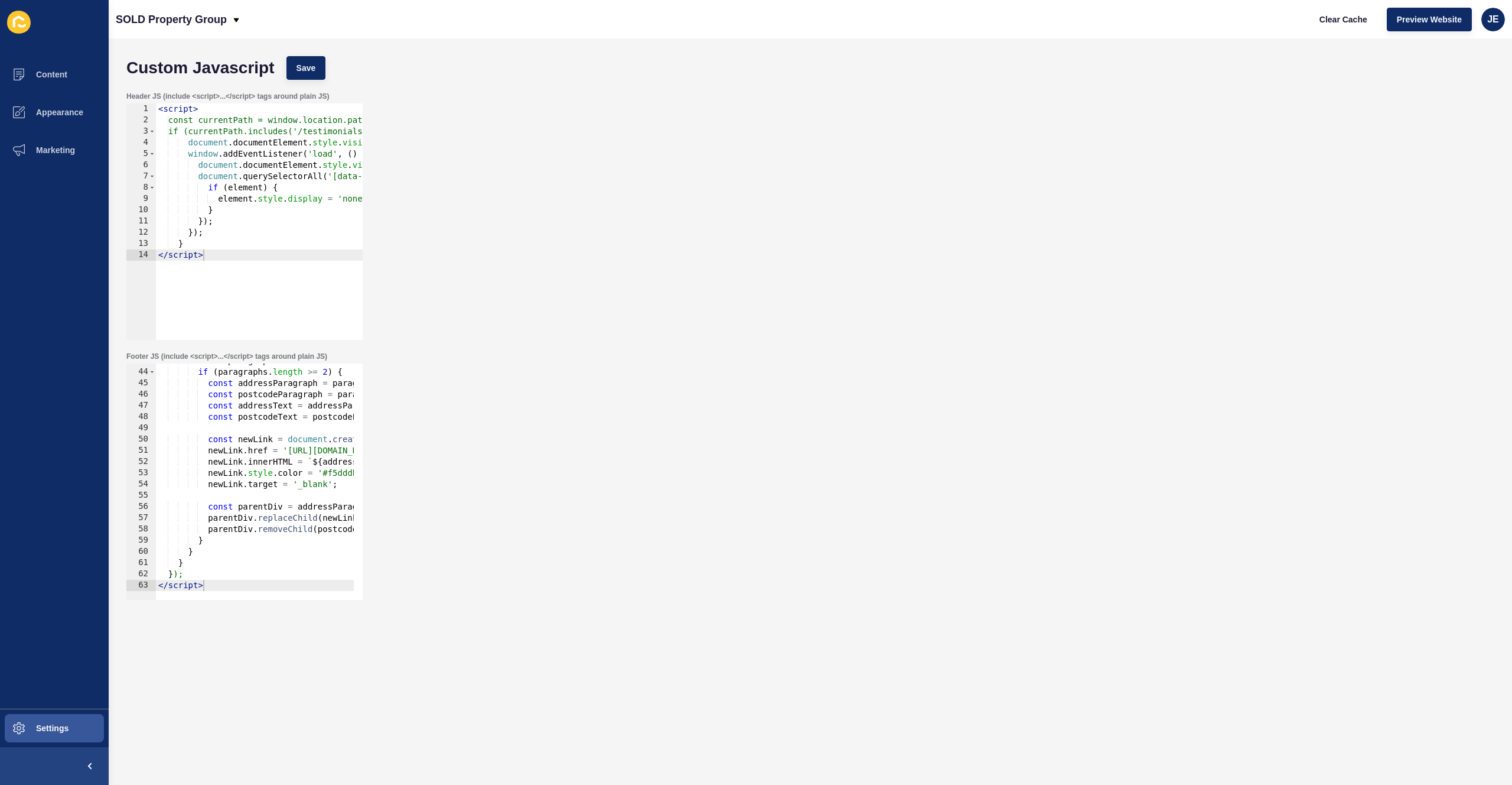
click at [224, 579] on div "const paragraphs = contactDetails . querySelectorAll ( 'p' ) ; if ( paragraphs …" at bounding box center [372, 480] width 432 height 250
click at [222, 586] on div "const paragraphs = contactDetails . querySelectorAll ( 'p' ) ; if ( paragraphs …" at bounding box center [372, 480] width 432 height 250
type textarea "</script>"
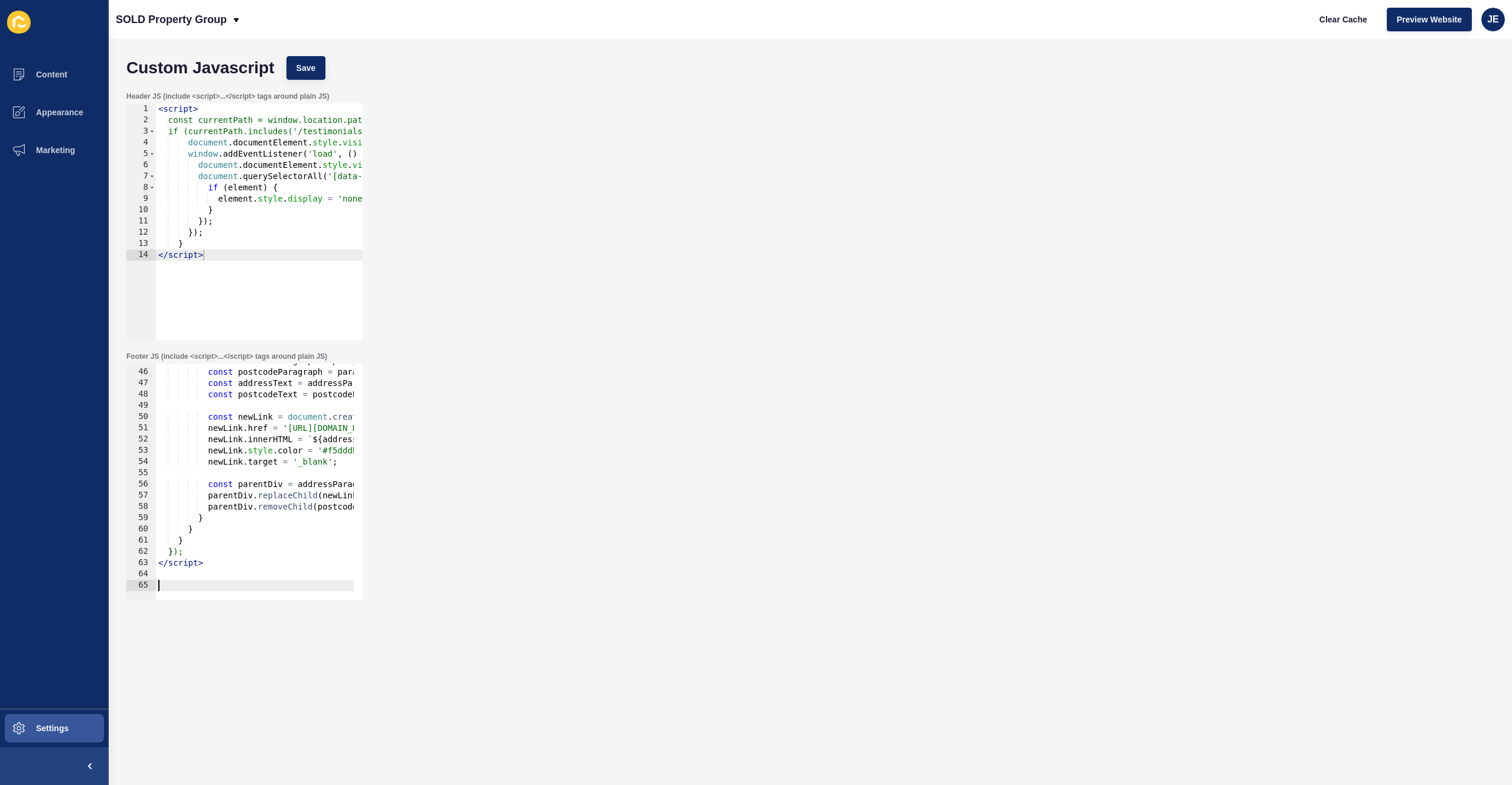
scroll to position [704, 0]
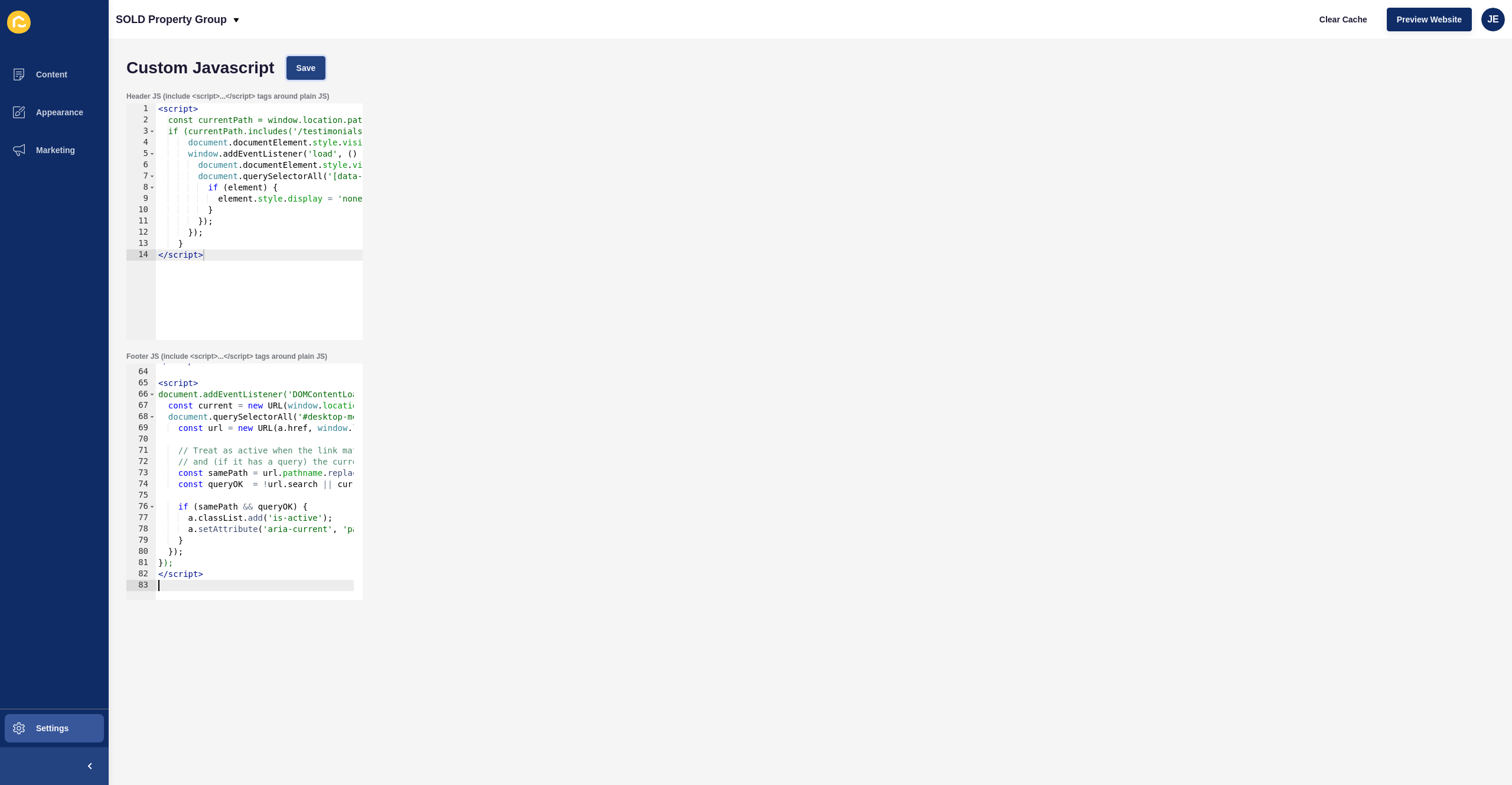
click at [309, 73] on span "Save" at bounding box center [306, 68] width 19 height 12
click at [1355, 17] on span "Clear Cache" at bounding box center [1343, 19] width 48 height 12
